Goal: Find specific fact: Find specific fact

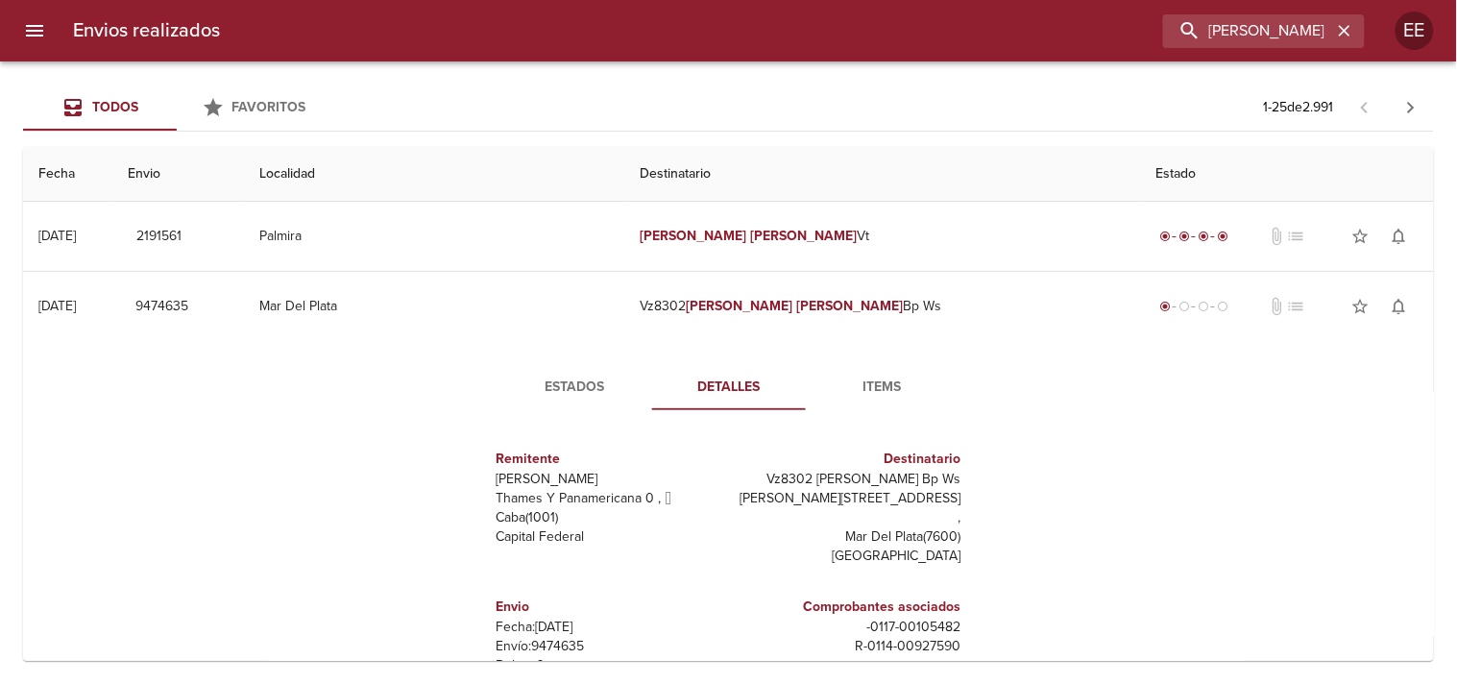
click at [1283, 32] on input "[PERSON_NAME]" at bounding box center [1247, 31] width 169 height 34
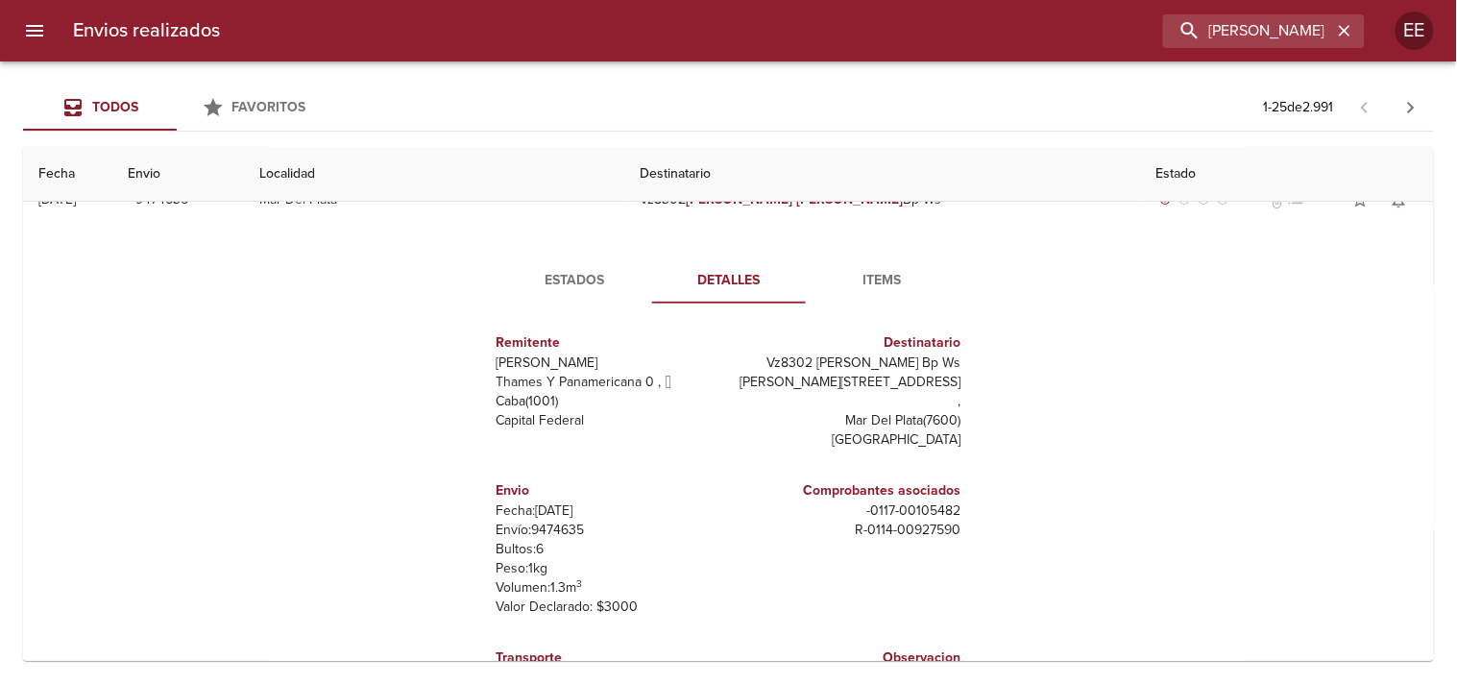
type input "[PERSON_NAME]"
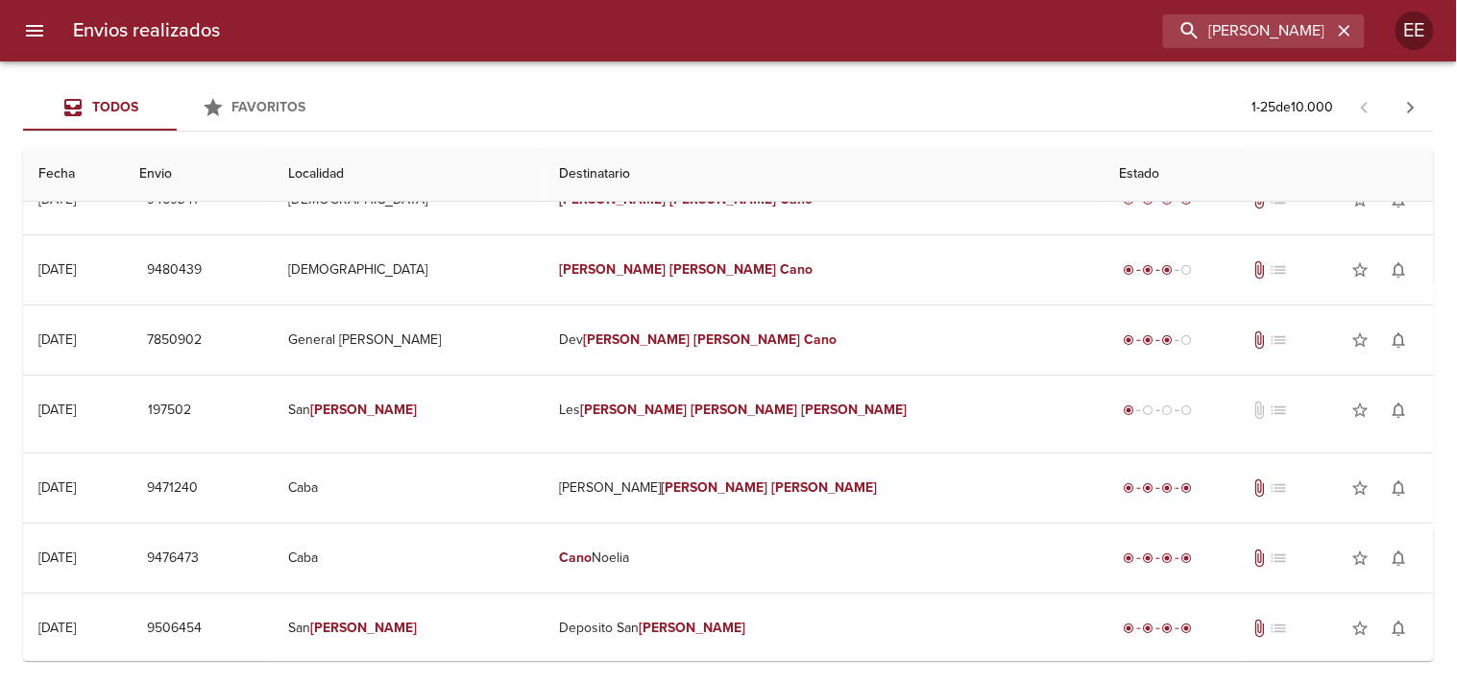
scroll to position [0, 0]
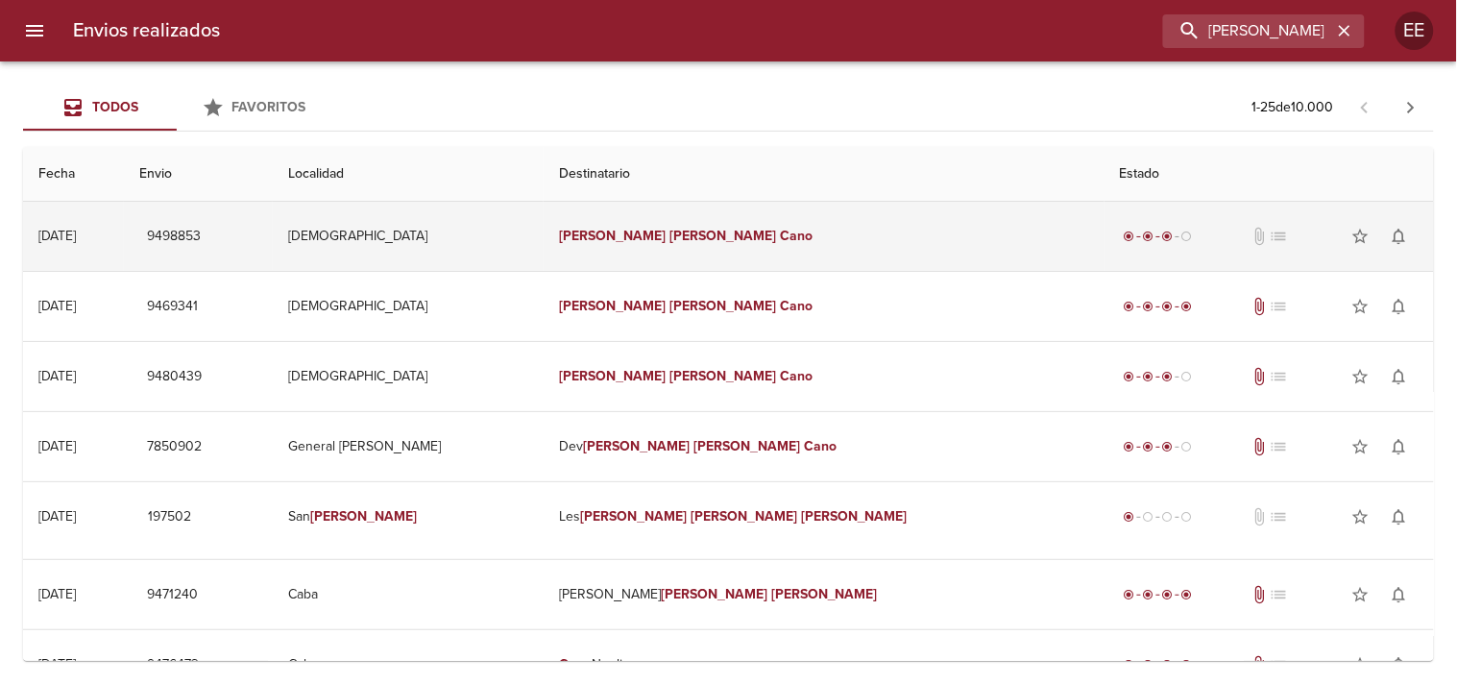
click at [662, 233] on em "[PERSON_NAME]" at bounding box center [612, 236] width 107 height 16
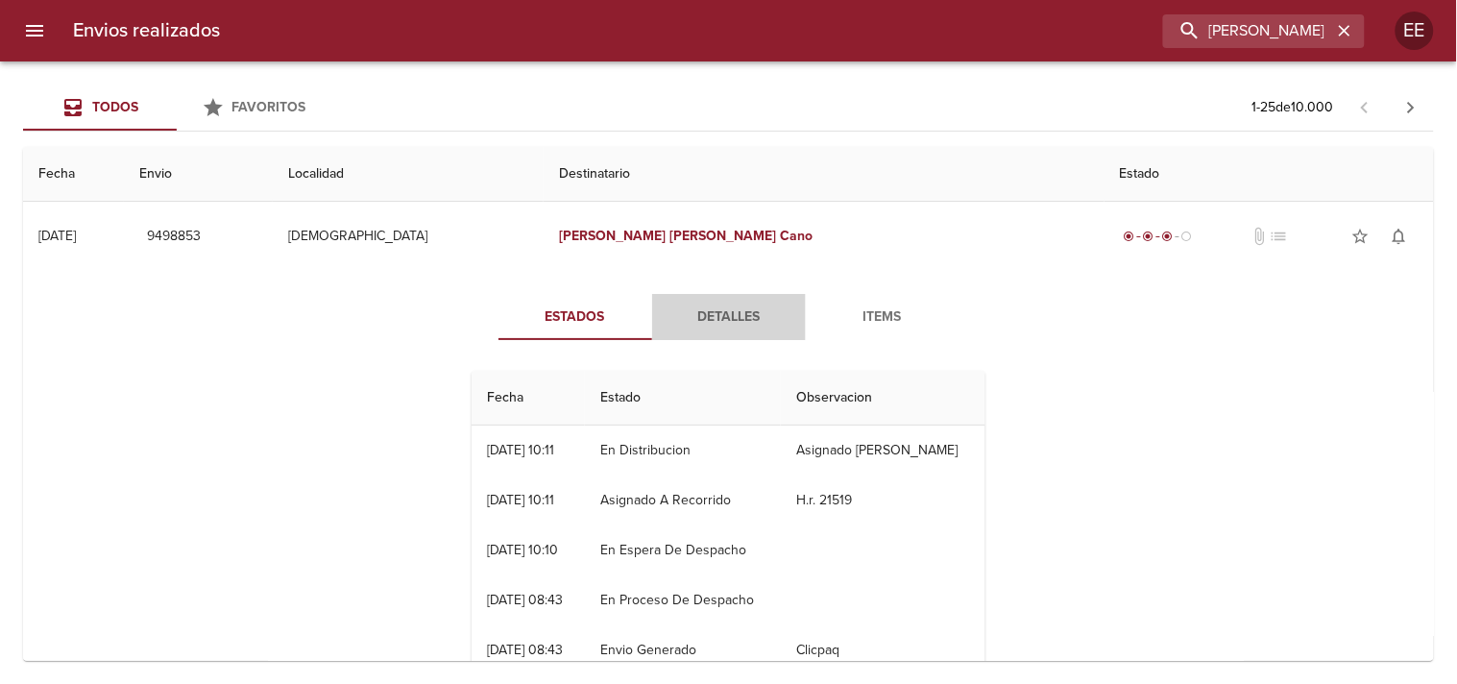
click at [692, 317] on span "Detalles" at bounding box center [728, 317] width 131 height 24
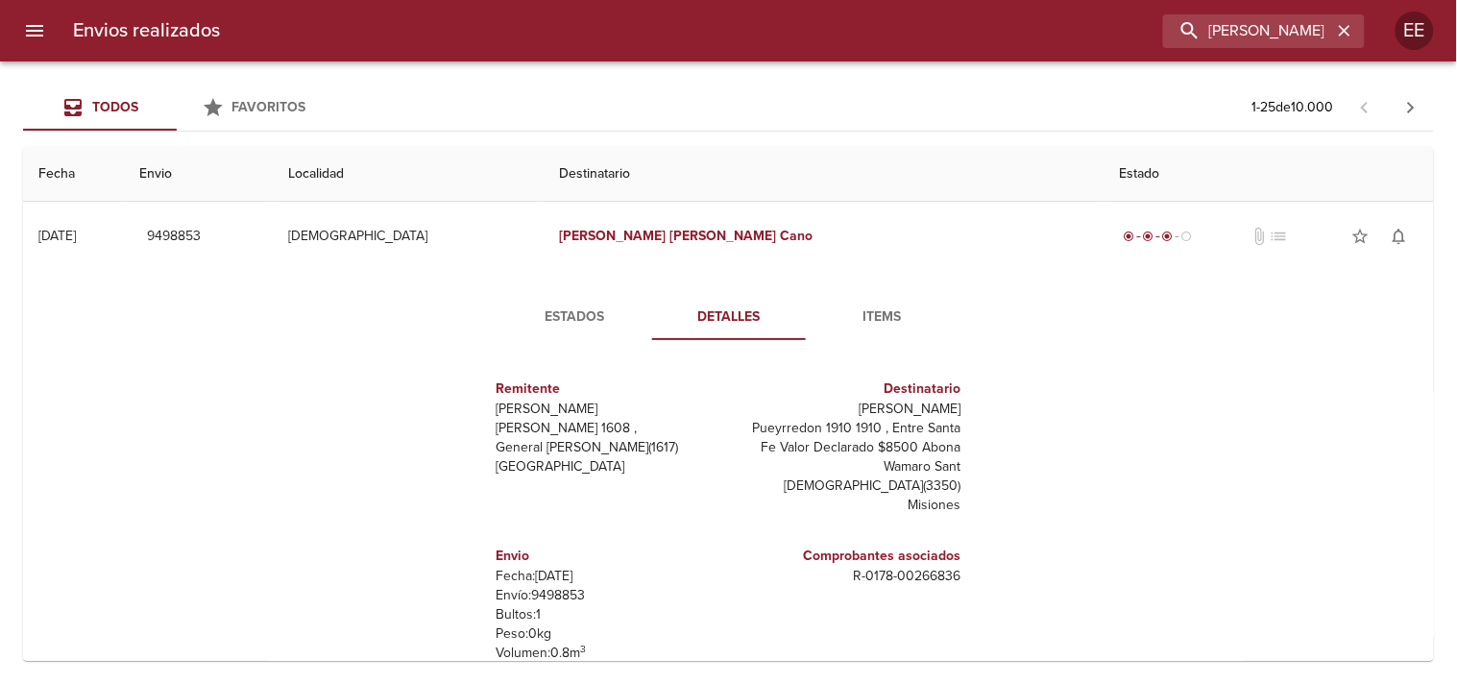
click at [533, 582] on p "Fecha: [DATE]" at bounding box center [608, 575] width 225 height 19
click at [564, 591] on p "Envío: 9498853" at bounding box center [608, 595] width 225 height 19
copy p "9498853"
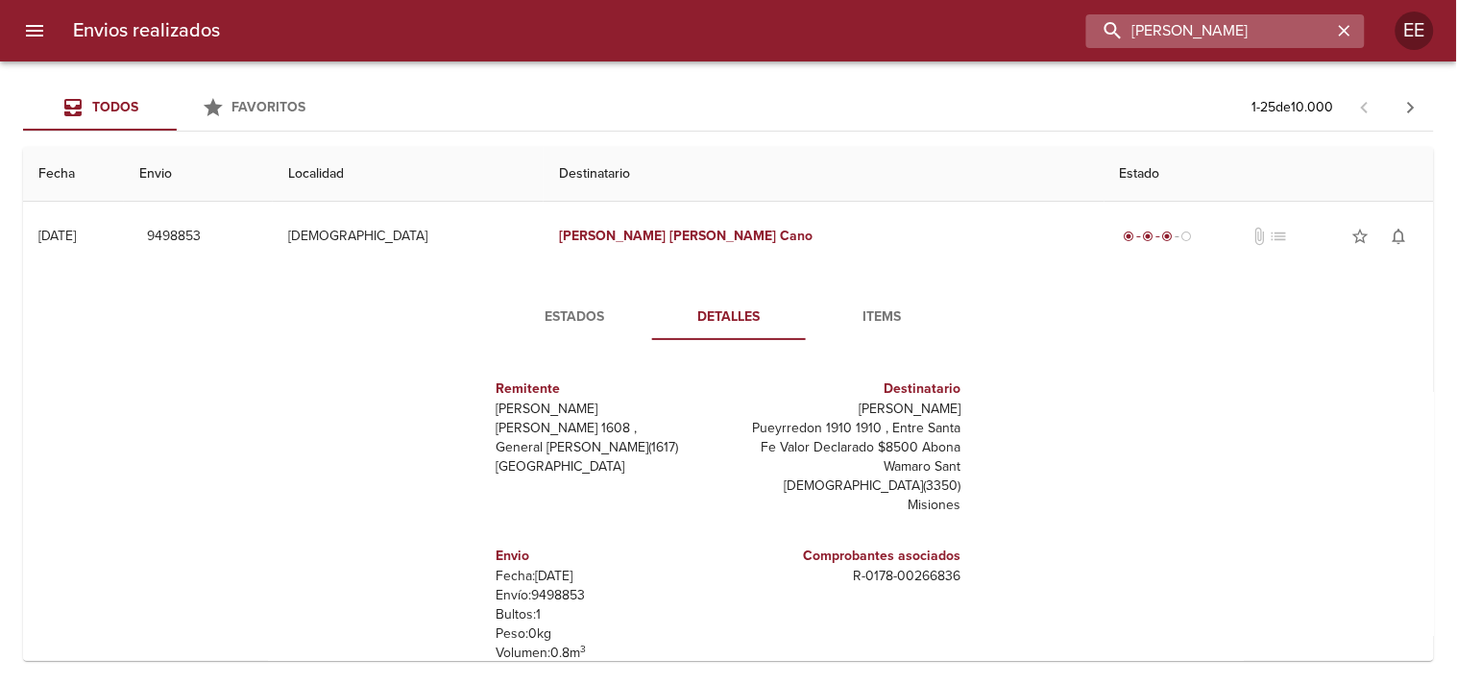
click at [1274, 44] on input "[PERSON_NAME]" at bounding box center [1209, 31] width 246 height 34
paste input "buscar"
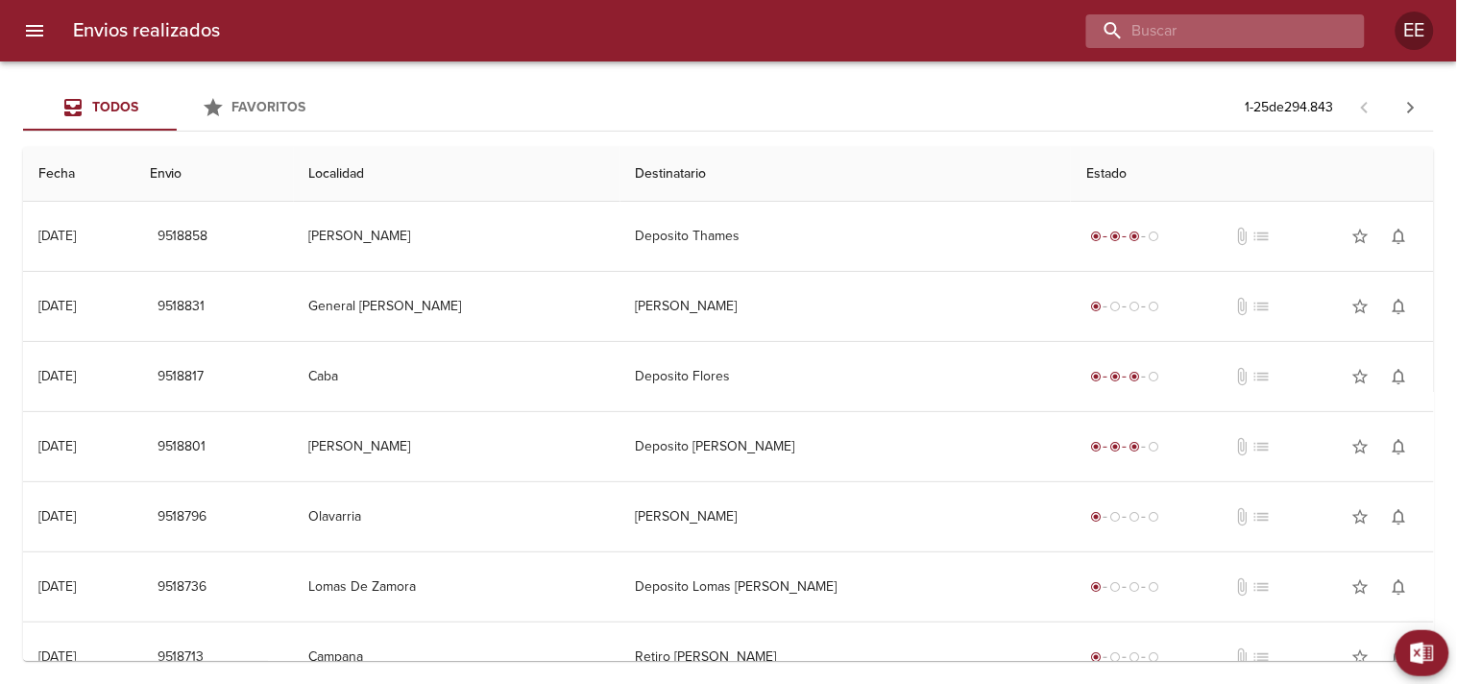
paste input "[PERSON_NAME]"
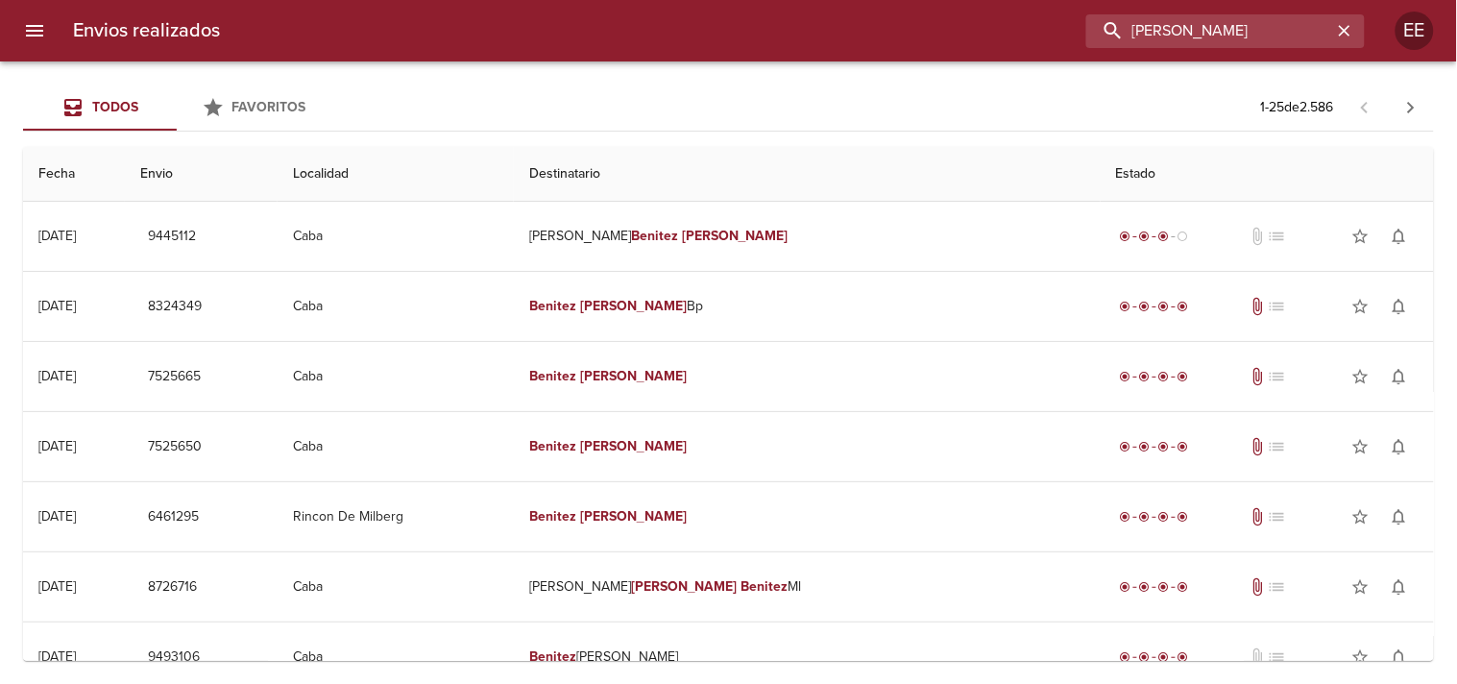
drag, startPoint x: 1296, startPoint y: 26, endPoint x: 807, endPoint y: 38, distance: 488.9
click at [807, 38] on div "[PERSON_NAME]" at bounding box center [799, 31] width 1129 height 34
paste input "267947"
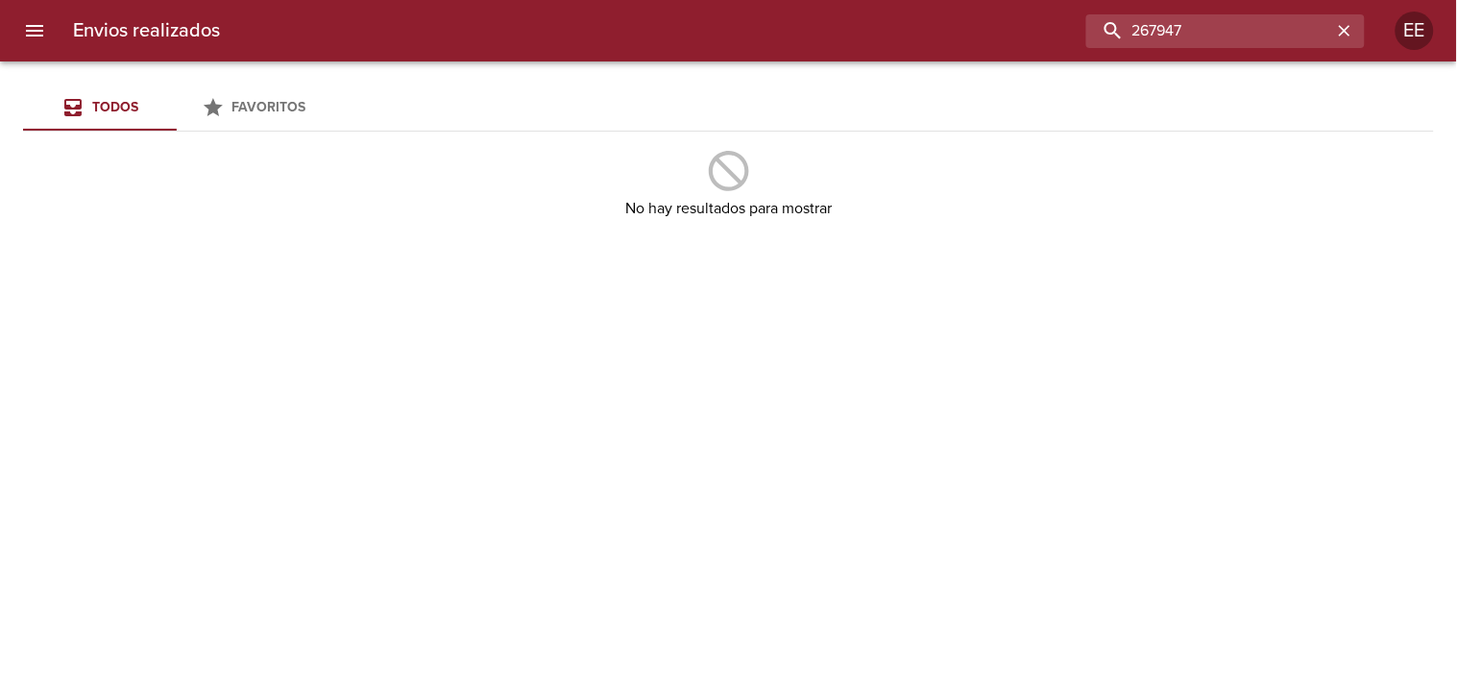
drag, startPoint x: 1175, startPoint y: 26, endPoint x: 821, endPoint y: 17, distance: 354.4
click at [821, 17] on div "267947" at bounding box center [799, 31] width 1129 height 34
paste input "[EMAIL_ADDRESS][DOMAIN_NAME]"
click at [1307, 31] on input "[EMAIL_ADDRESS][DOMAIN_NAME]" at bounding box center [1209, 31] width 246 height 34
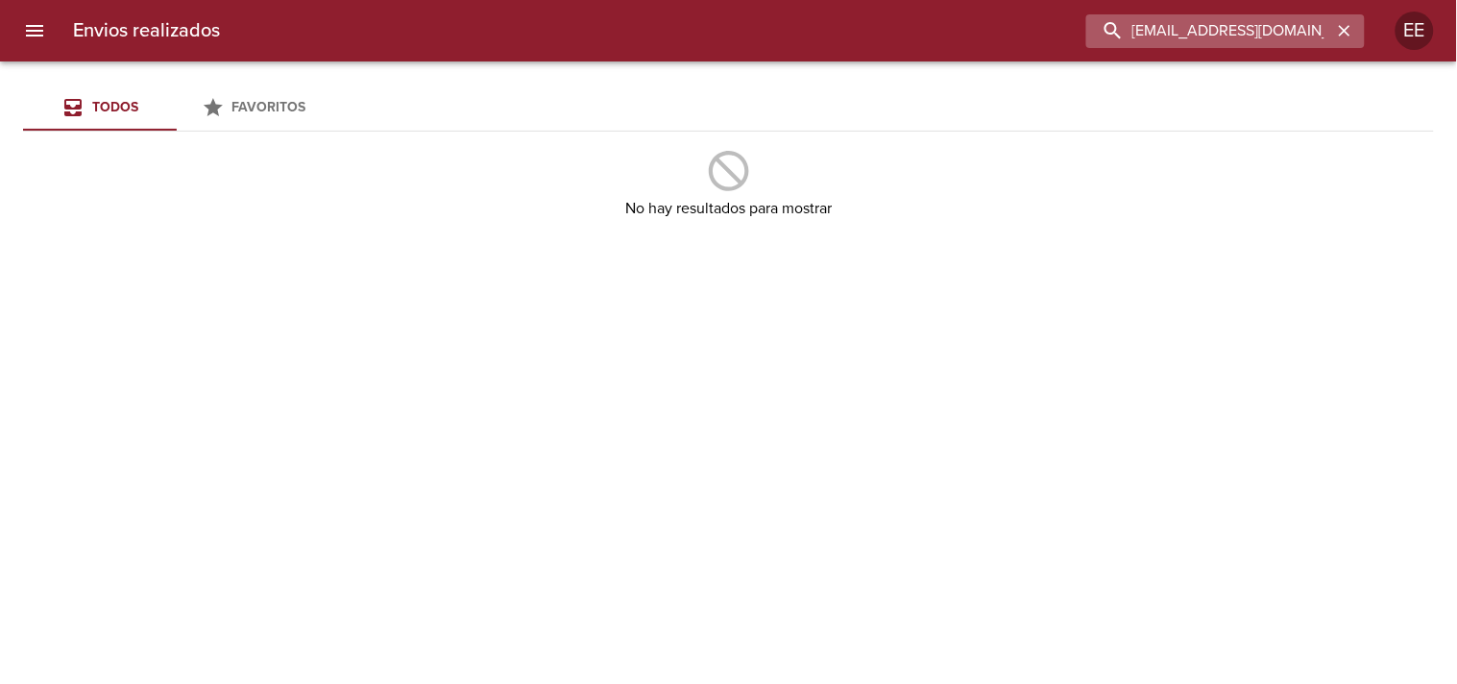
click at [1307, 31] on input "[EMAIL_ADDRESS][DOMAIN_NAME]" at bounding box center [1209, 31] width 246 height 34
paste input "[PERSON_NAME]"
type input "[PERSON_NAME]"
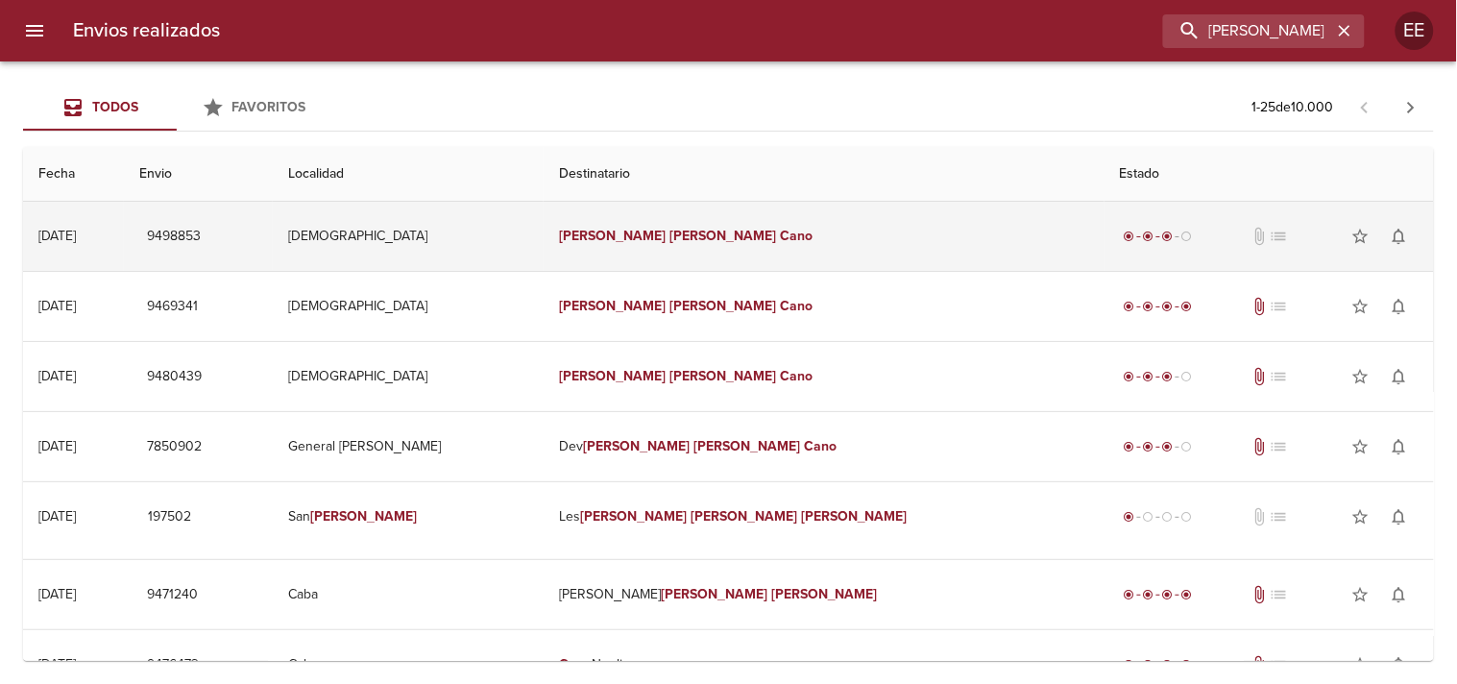
click at [813, 235] on td "[PERSON_NAME]" at bounding box center [823, 236] width 560 height 69
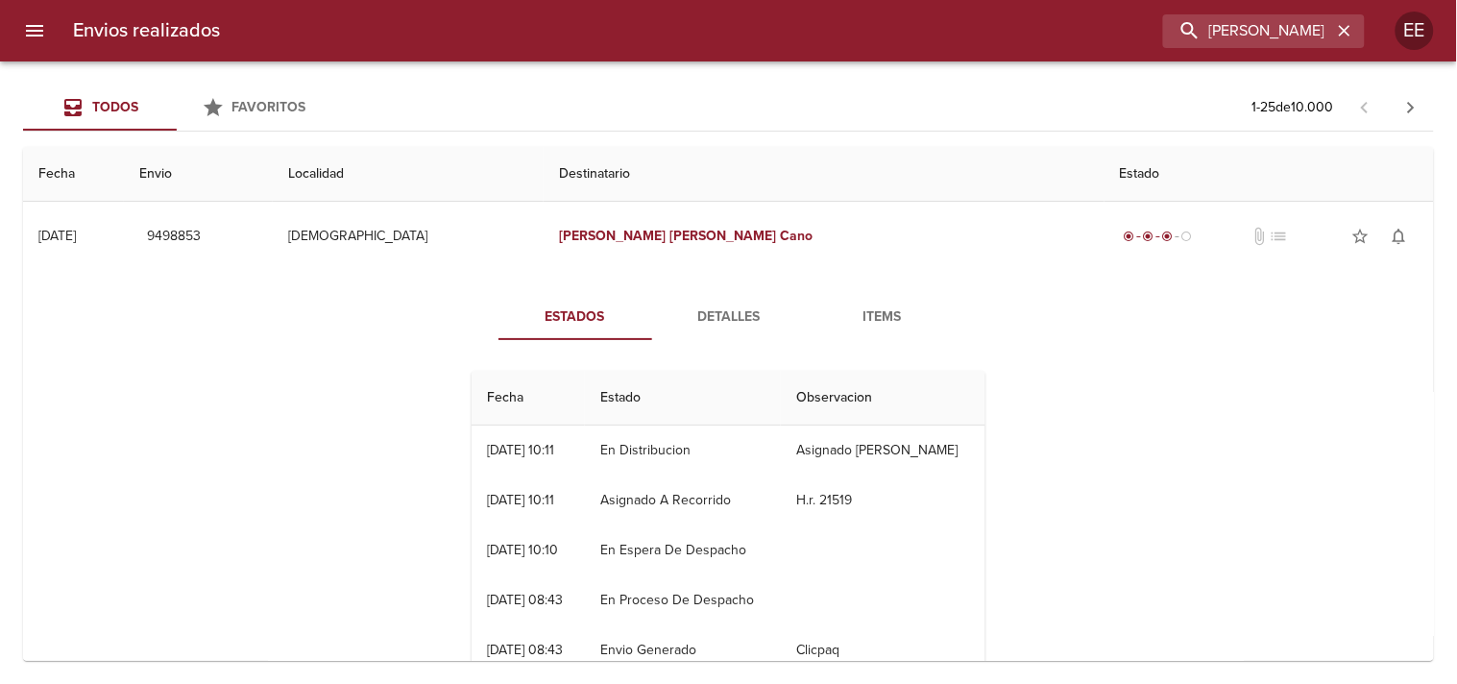
click at [686, 309] on span "Detalles" at bounding box center [728, 317] width 131 height 24
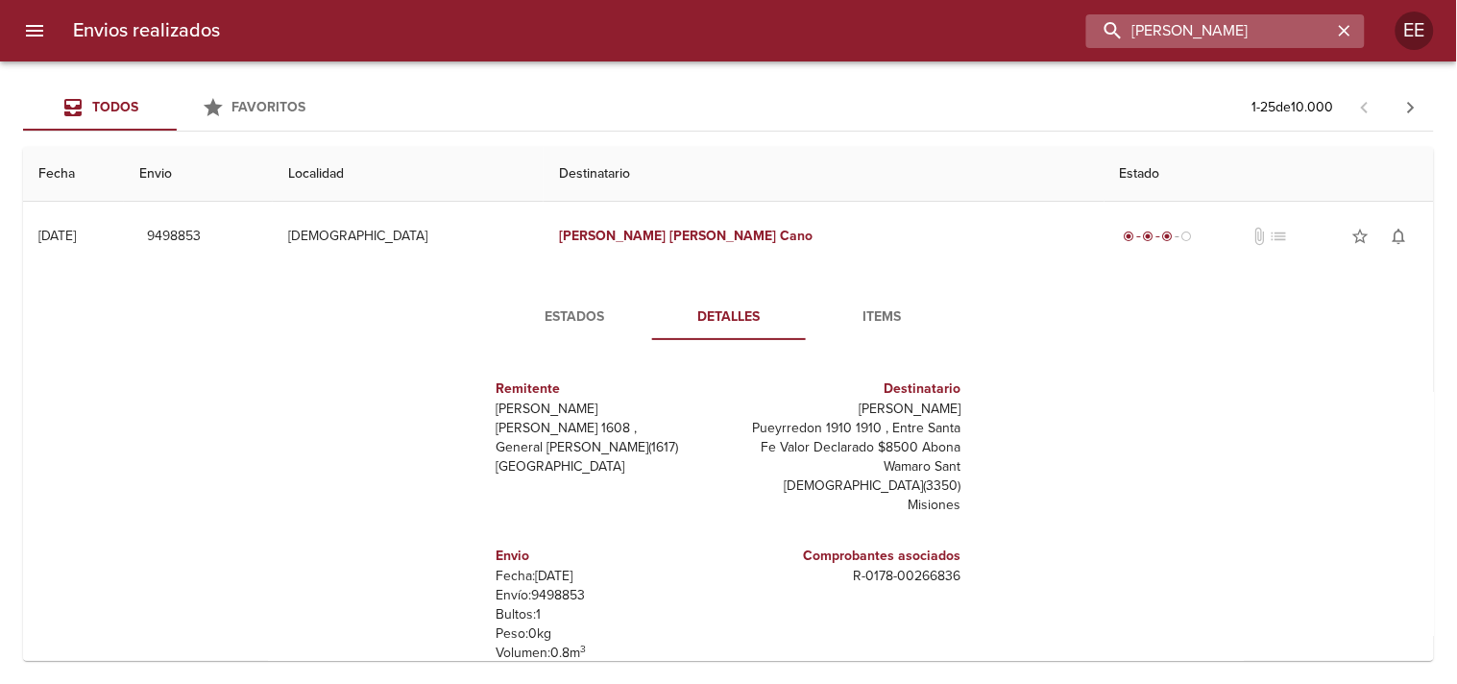
click at [1308, 36] on input "[PERSON_NAME]" at bounding box center [1209, 31] width 246 height 34
paste input "[PERSON_NAME]"
type input "[PERSON_NAME]"
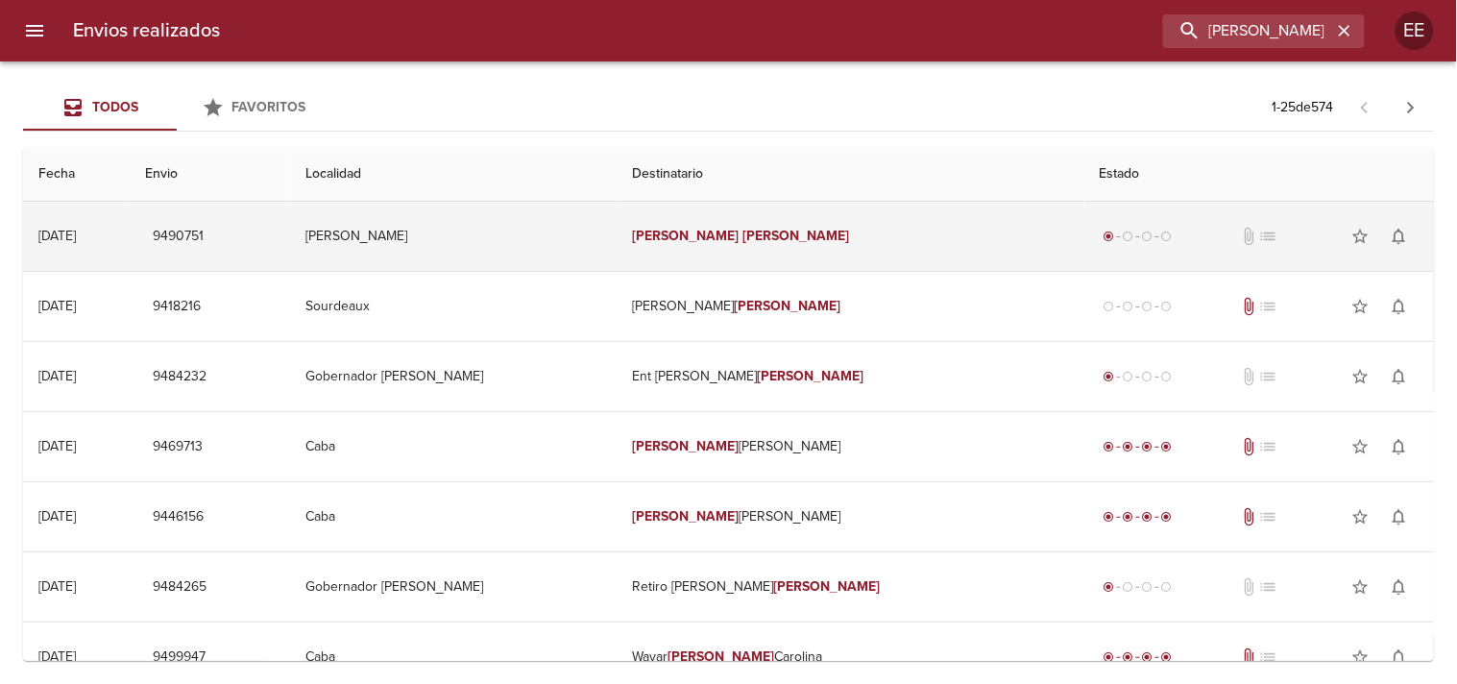
click at [659, 254] on td "[PERSON_NAME]" at bounding box center [849, 236] width 467 height 69
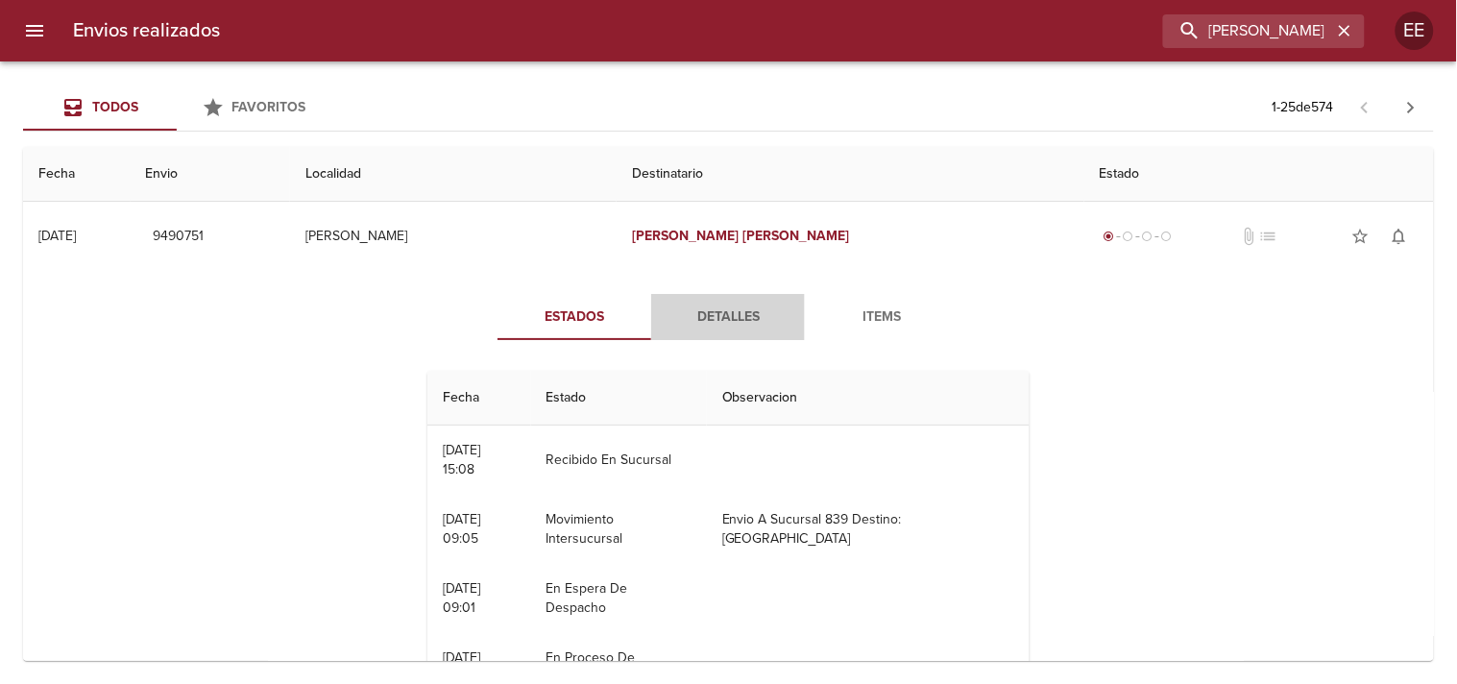
click at [707, 325] on span "Detalles" at bounding box center [727, 317] width 131 height 24
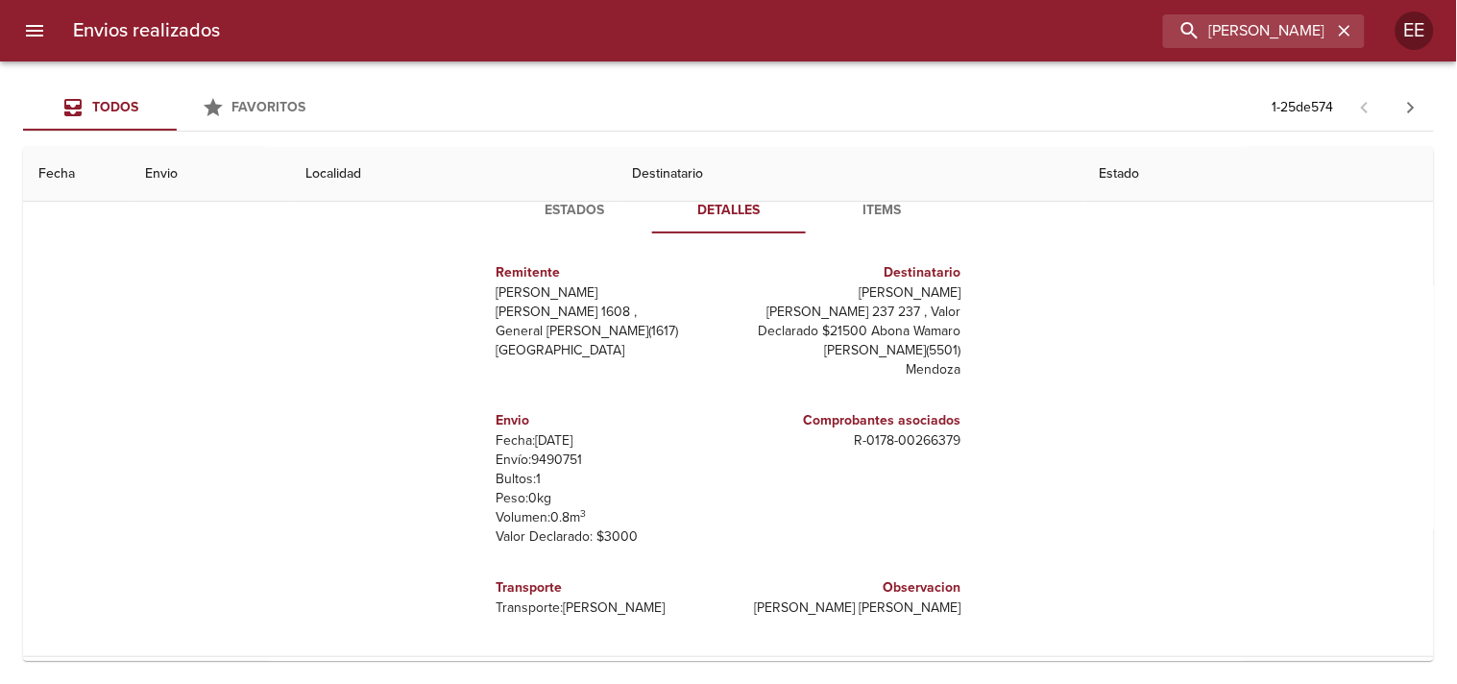
scroll to position [213, 0]
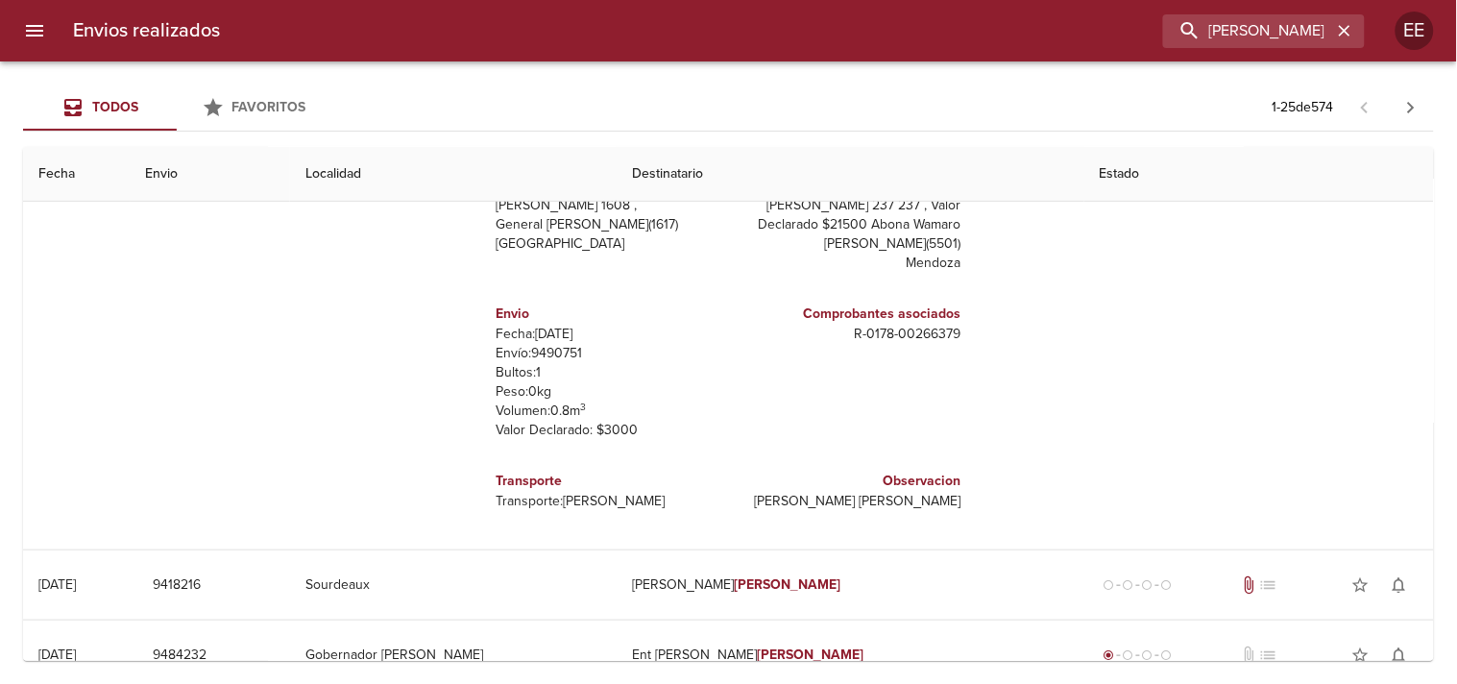
click at [542, 359] on p "Envío: 9490751" at bounding box center [608, 353] width 225 height 19
copy p "9490751"
